Goal: Navigation & Orientation: Find specific page/section

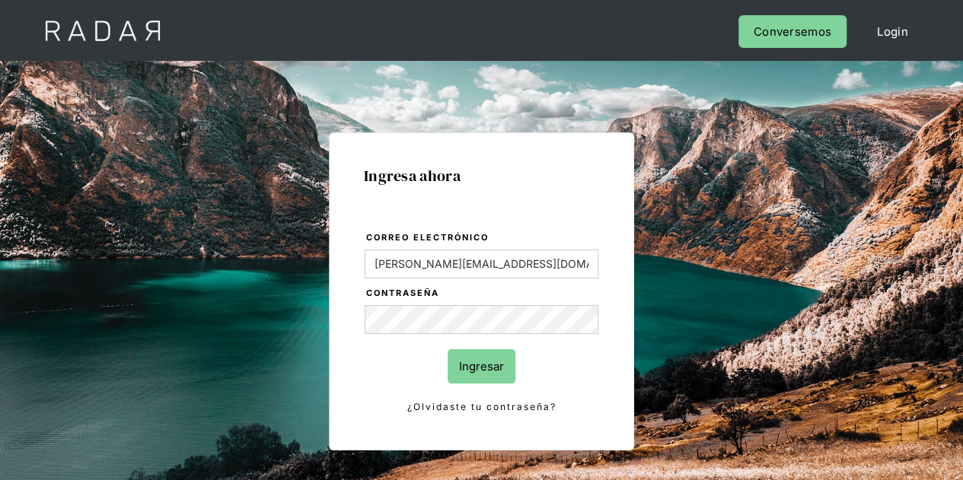
click at [492, 363] on input "Ingresar" at bounding box center [482, 366] width 68 height 34
